Goal: Use online tool/utility: Utilize a website feature to perform a specific function

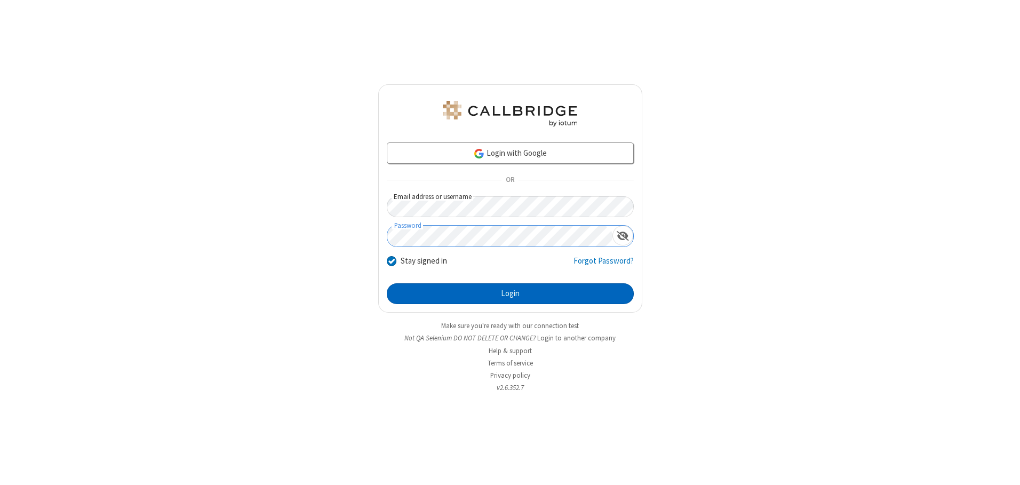
click at [510, 293] on button "Login" at bounding box center [510, 293] width 247 height 21
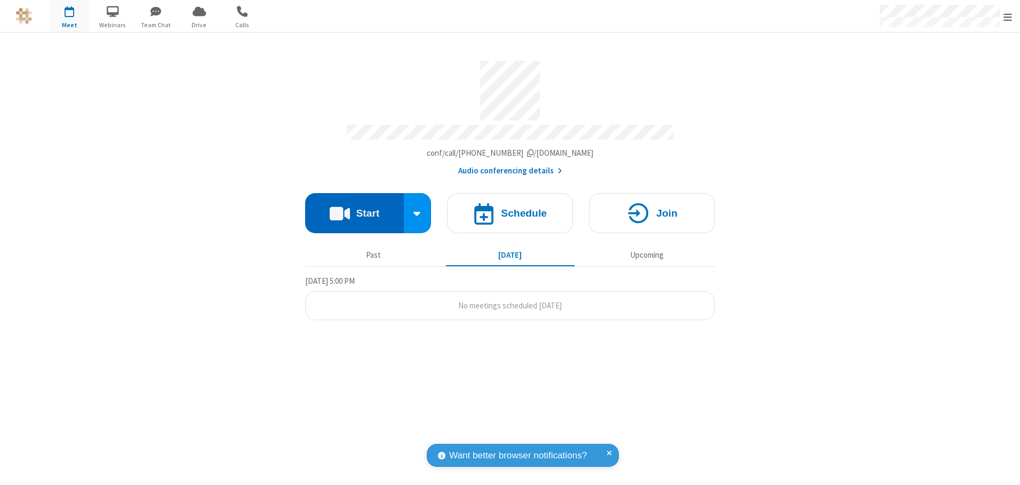
click at [354, 209] on button "Start" at bounding box center [354, 213] width 99 height 40
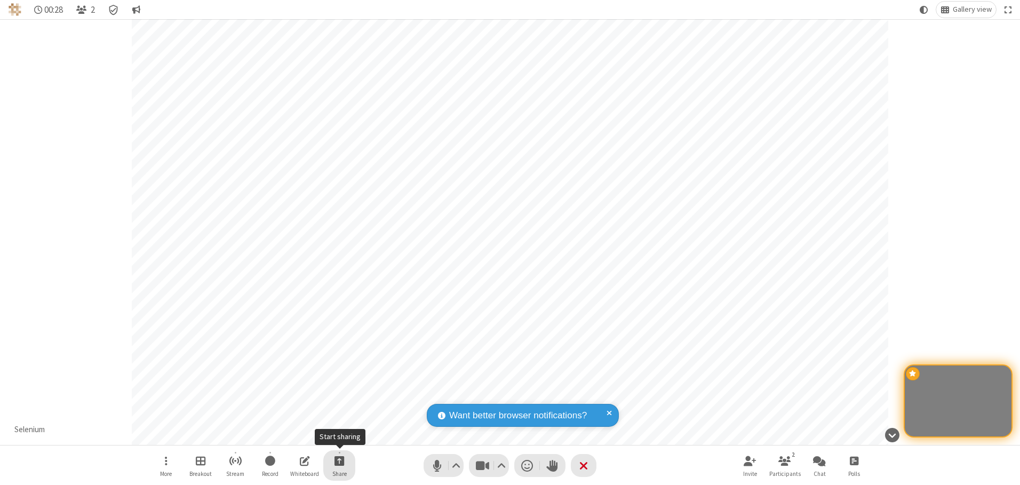
click at [339, 460] on span "Start sharing" at bounding box center [339, 460] width 10 height 13
click at [296, 435] on span "Share my screen" at bounding box center [296, 435] width 12 height 9
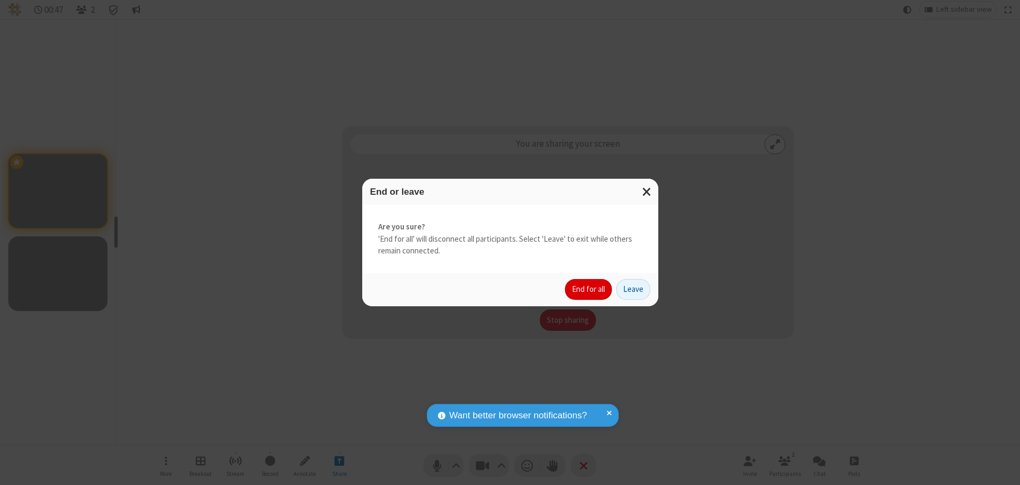
click at [589, 289] on button "End for all" at bounding box center [588, 289] width 47 height 21
